Goal: Transaction & Acquisition: Purchase product/service

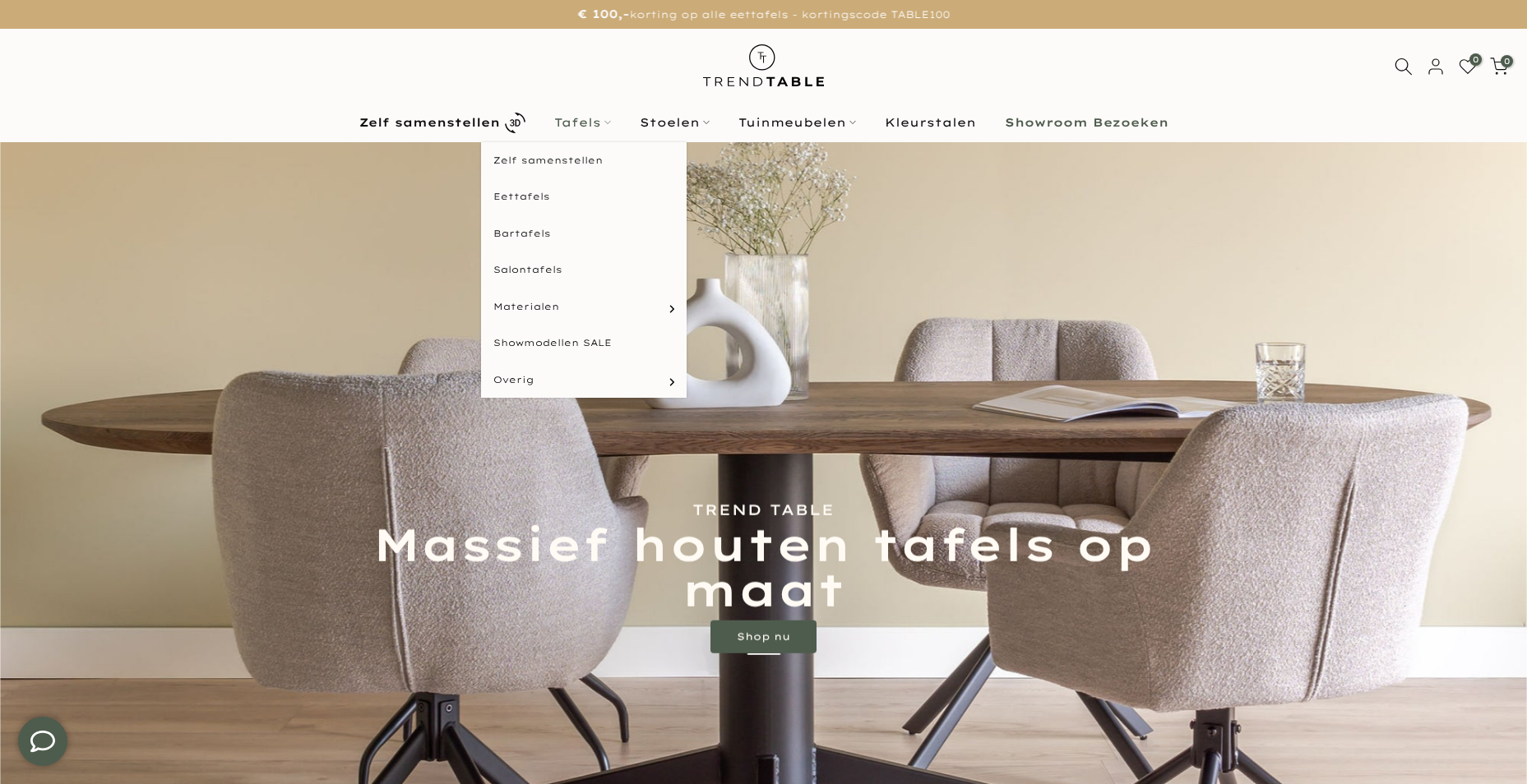
click at [611, 127] on link "Tafels" at bounding box center [582, 122] width 85 height 20
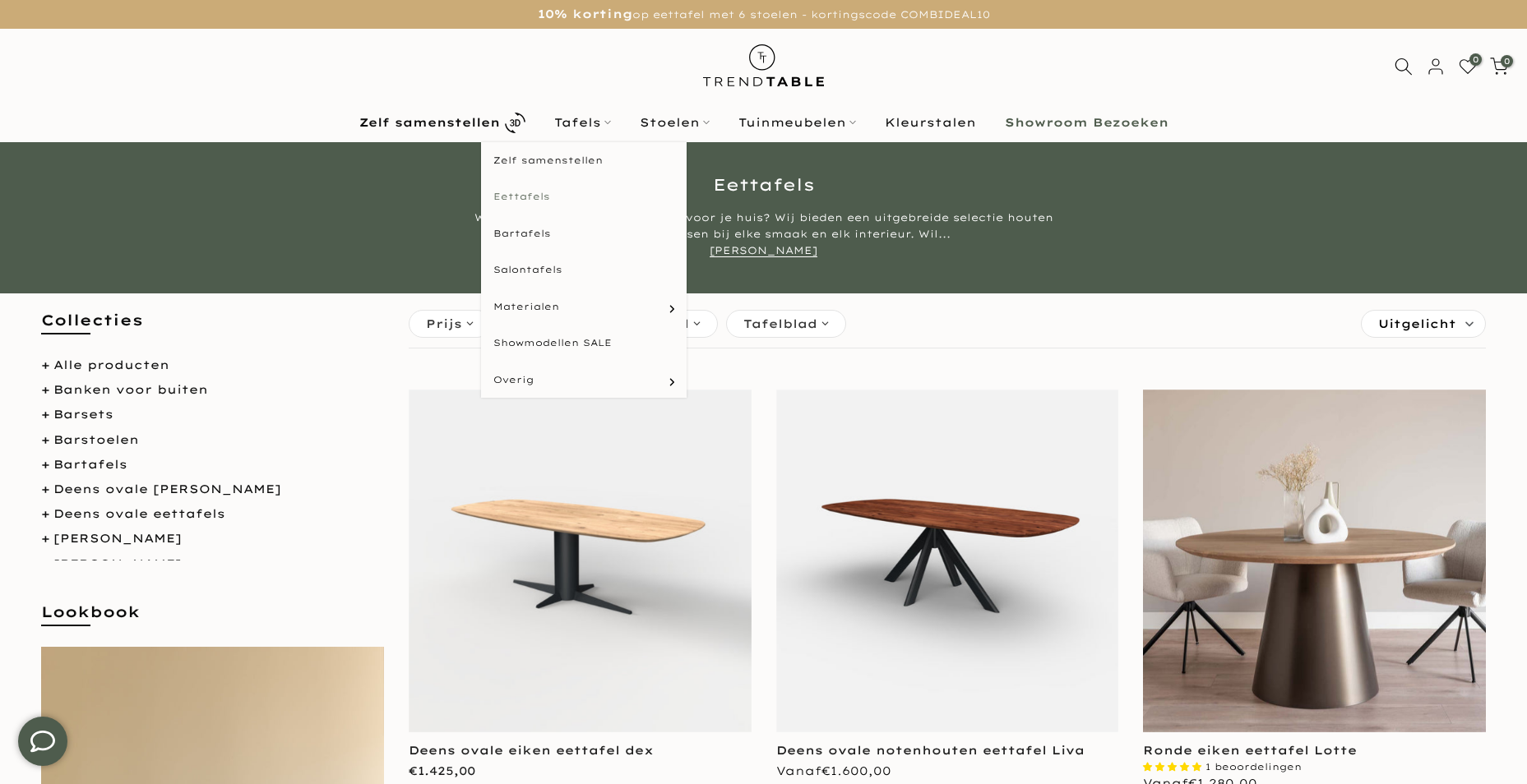
click at [588, 200] on link "Eettafels" at bounding box center [584, 197] width 205 height 37
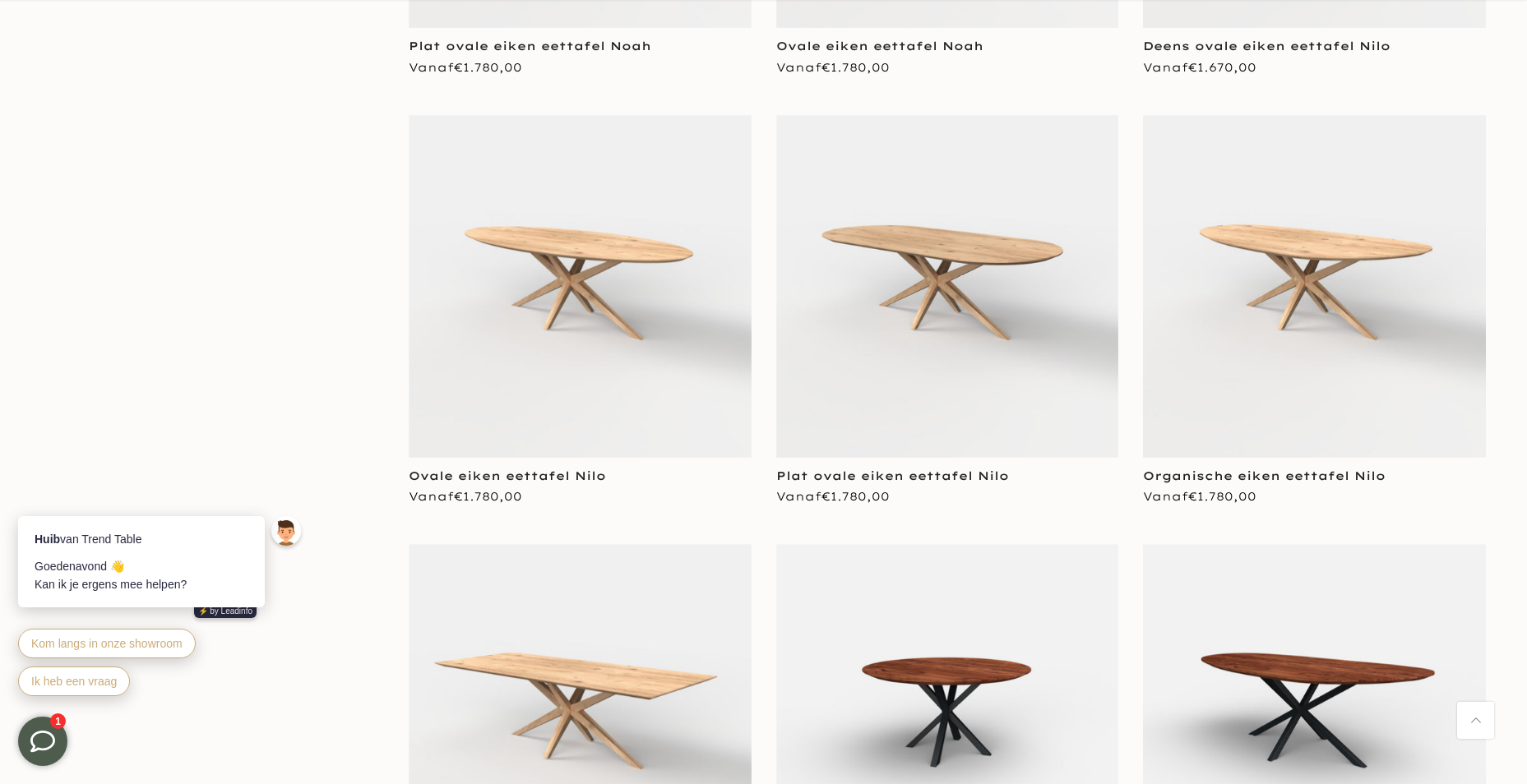
scroll to position [2874, 0]
click at [28, 494] on icon at bounding box center [32, 497] width 9 height 9
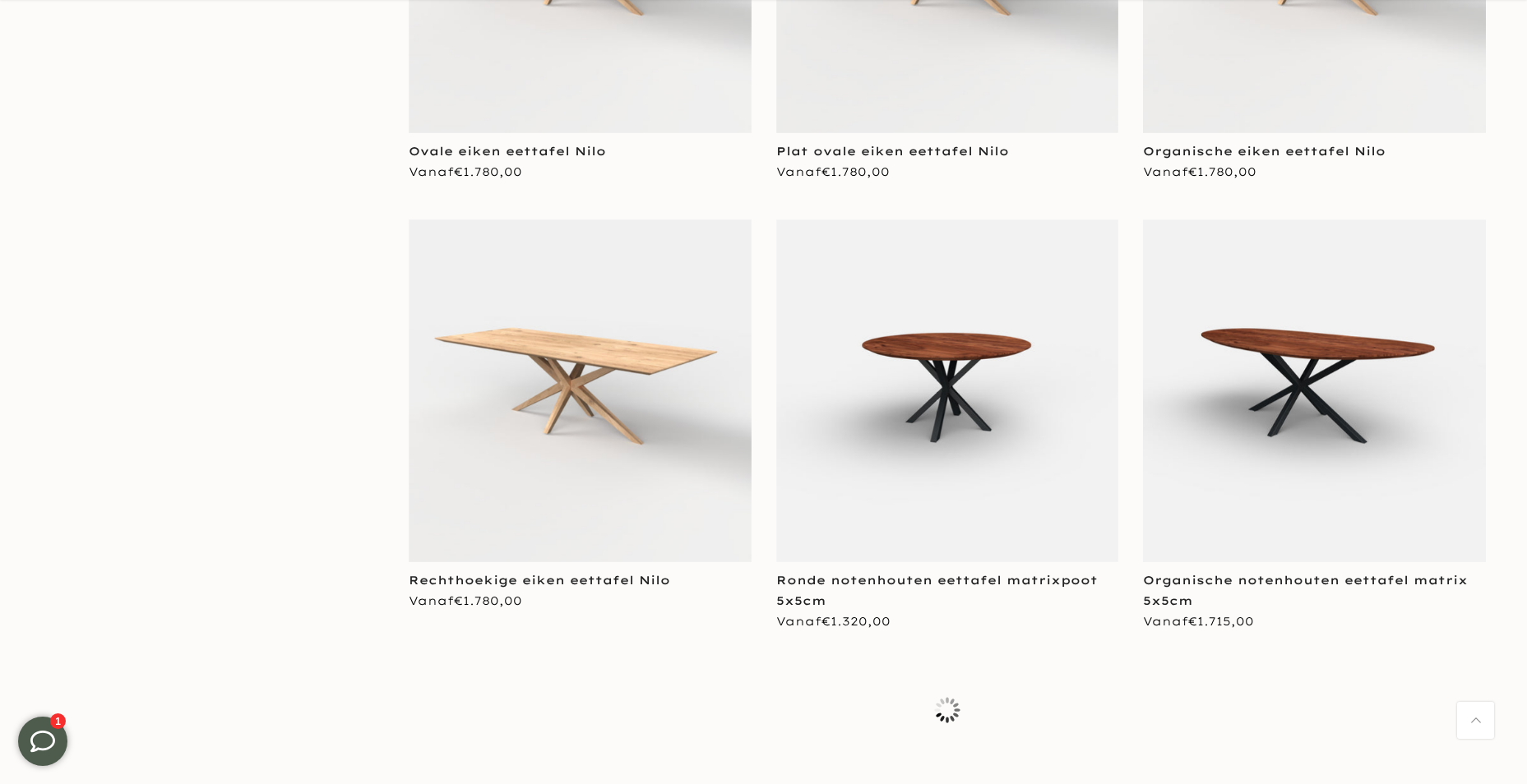
scroll to position [3204, 0]
